Goal: Task Accomplishment & Management: Manage account settings

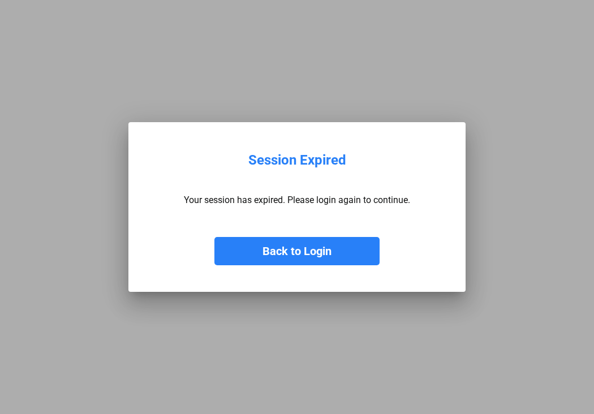
click at [278, 265] on button "Back to Login" at bounding box center [296, 251] width 165 height 28
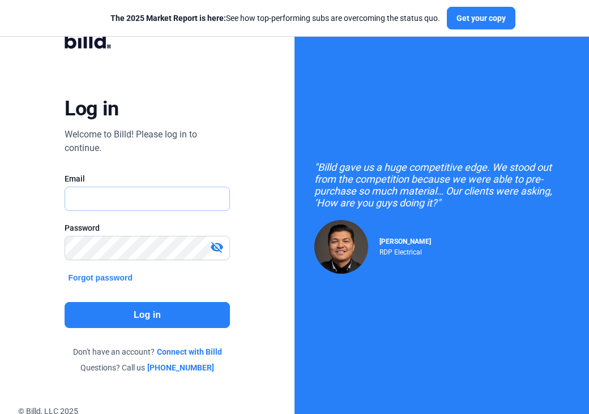
type input "[EMAIL_ADDRESS][DOMAIN_NAME]"
click at [217, 250] on mat-icon "visibility_off" at bounding box center [217, 247] width 14 height 14
click at [141, 312] on button "Log in" at bounding box center [147, 315] width 165 height 26
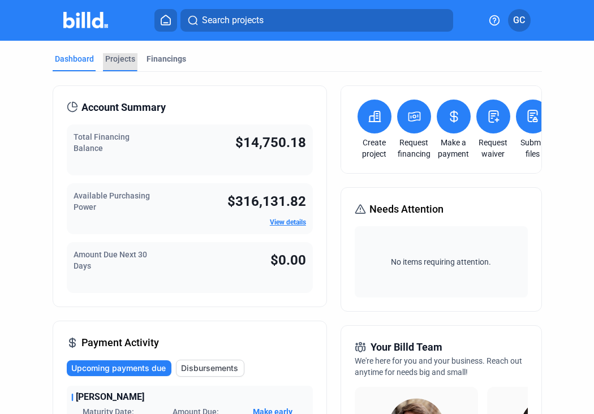
click at [122, 58] on div "Projects" at bounding box center [120, 58] width 30 height 11
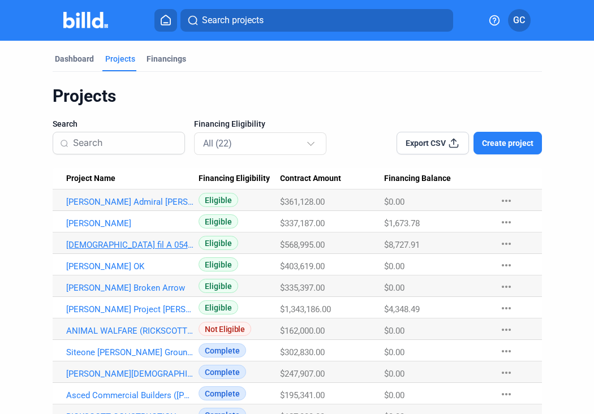
click at [111, 207] on link "[DEMOGRAPHIC_DATA] fil A 05440" at bounding box center [129, 202] width 127 height 10
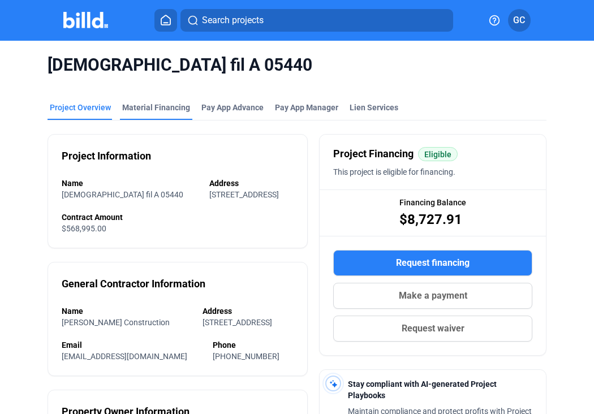
click at [152, 105] on div "Material Financing" at bounding box center [156, 107] width 68 height 11
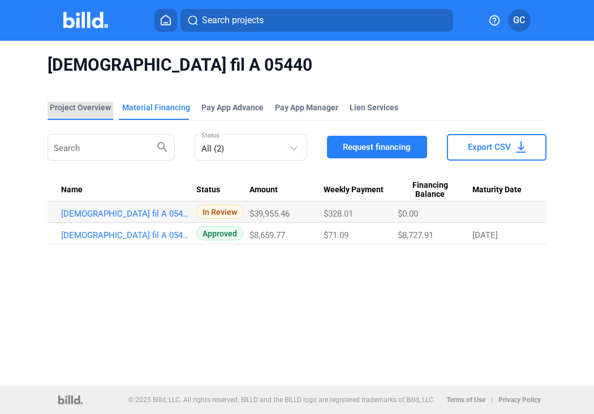
click at [89, 108] on div "Project Overview" at bounding box center [80, 107] width 61 height 11
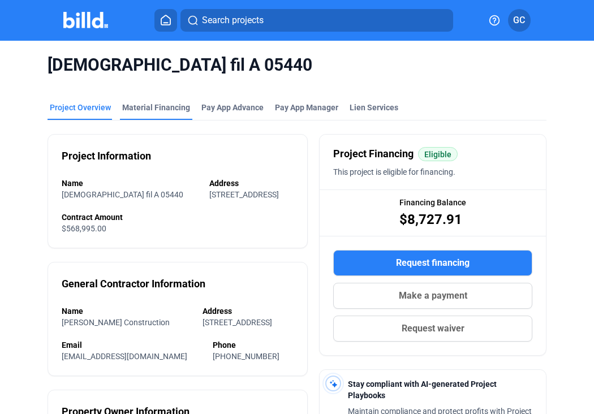
click at [156, 111] on div "Material Financing" at bounding box center [156, 107] width 68 height 11
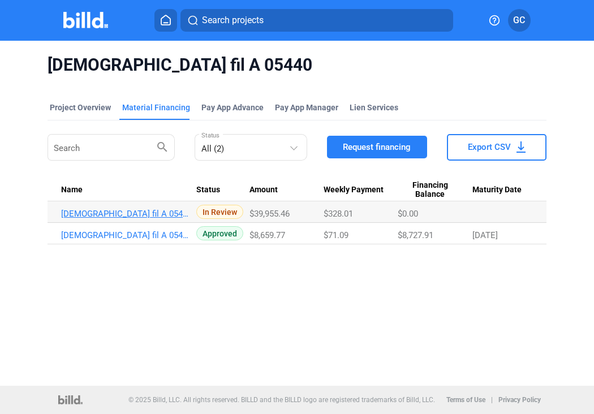
click at [134, 213] on link "[DEMOGRAPHIC_DATA] fil A 05440_MF_2" at bounding box center [124, 214] width 127 height 10
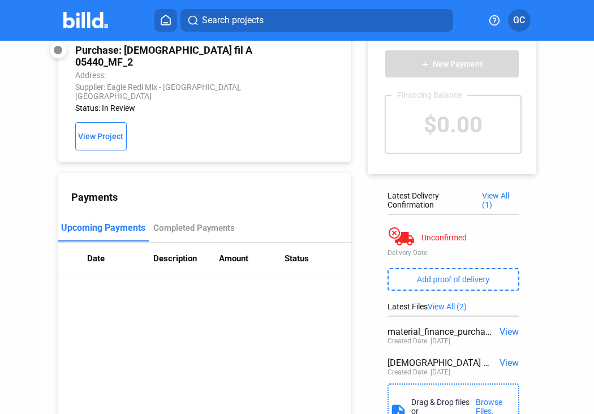
scroll to position [82, 0]
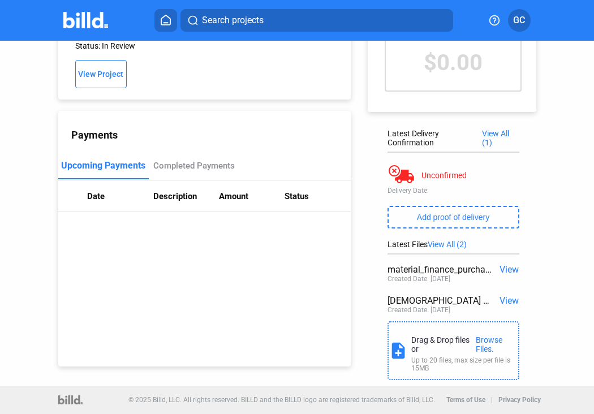
click at [500, 300] on span "View" at bounding box center [509, 300] width 19 height 11
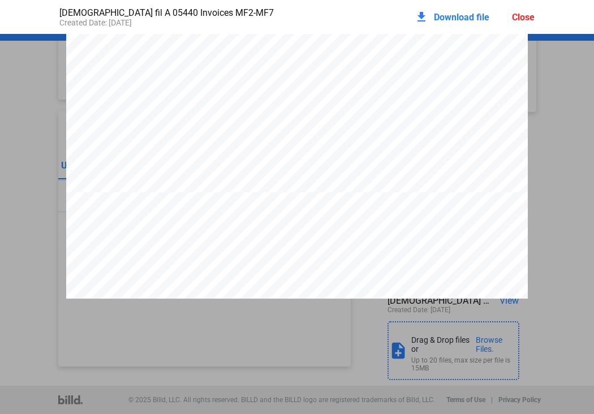
scroll to position [5745, 0]
click at [527, 20] on div "Close" at bounding box center [523, 17] width 23 height 11
